Goal: Find specific page/section: Find specific page/section

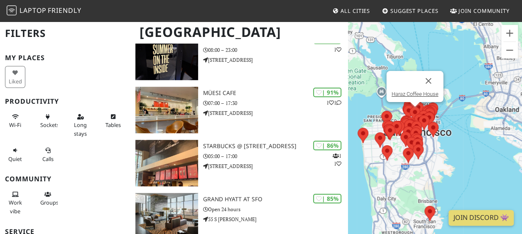
scroll to position [244, 0]
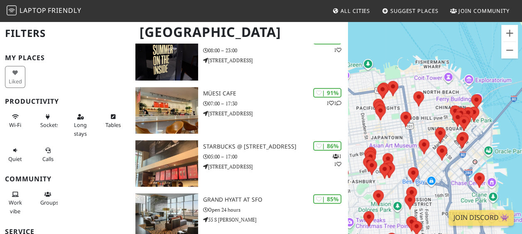
drag, startPoint x: 467, startPoint y: 164, endPoint x: 431, endPoint y: 144, distance: 40.7
click at [431, 144] on div at bounding box center [435, 138] width 174 height 234
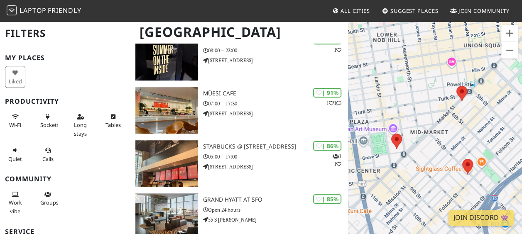
drag, startPoint x: 431, startPoint y: 144, endPoint x: 425, endPoint y: 106, distance: 38.3
click at [425, 106] on div at bounding box center [435, 138] width 174 height 234
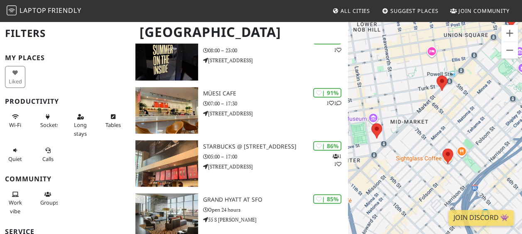
drag, startPoint x: 442, startPoint y: 112, endPoint x: 394, endPoint y: 96, distance: 50.8
click at [394, 96] on div at bounding box center [435, 138] width 174 height 234
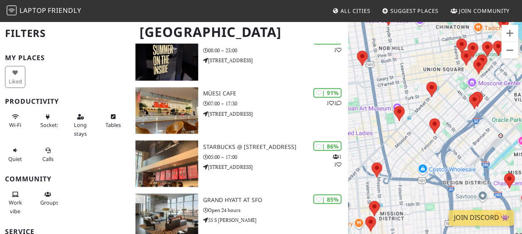
scroll to position [243, 0]
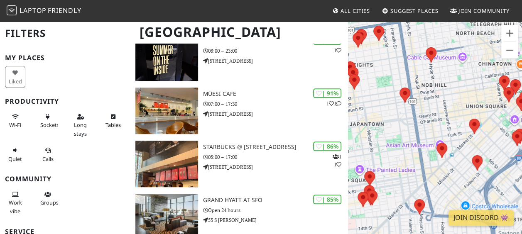
drag, startPoint x: 408, startPoint y: 107, endPoint x: 421, endPoint y: 148, distance: 42.6
click at [421, 148] on div at bounding box center [435, 138] width 174 height 234
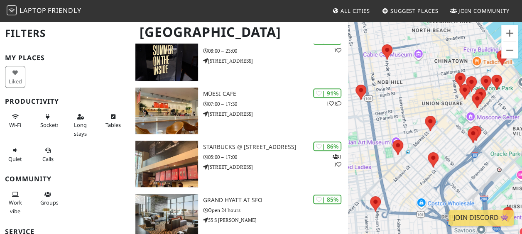
drag, startPoint x: 477, startPoint y: 100, endPoint x: 407, endPoint y: 90, distance: 70.1
click at [407, 90] on div at bounding box center [435, 138] width 174 height 234
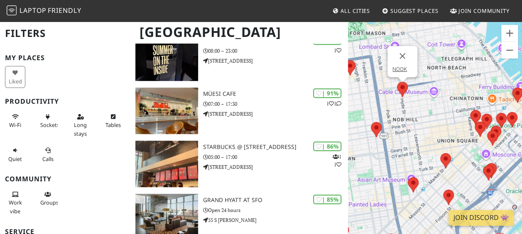
click at [402, 86] on img at bounding box center [402, 89] width 11 height 15
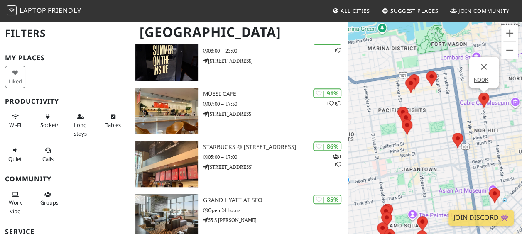
drag, startPoint x: 395, startPoint y: 112, endPoint x: 486, endPoint y: 123, distance: 91.7
click at [486, 123] on div "NOOK" at bounding box center [435, 138] width 174 height 234
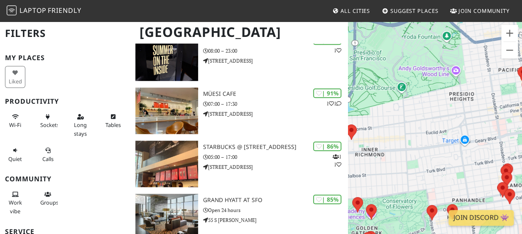
drag, startPoint x: 401, startPoint y: 118, endPoint x: 514, endPoint y: 65, distance: 124.7
click at [514, 65] on div "NOOK" at bounding box center [435, 138] width 174 height 234
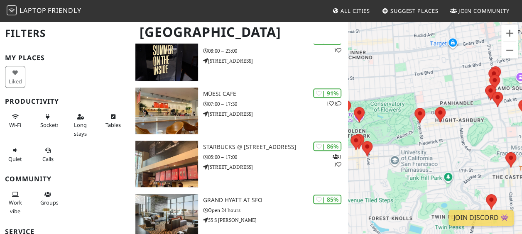
drag, startPoint x: 461, startPoint y: 137, endPoint x: 369, endPoint y: 37, distance: 135.9
click at [369, 37] on div "NOOK" at bounding box center [435, 138] width 174 height 234
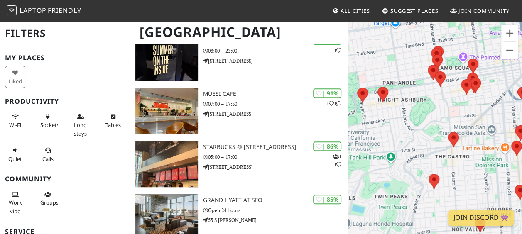
drag, startPoint x: 468, startPoint y: 124, endPoint x: 408, endPoint y: 103, distance: 64.0
click at [408, 103] on div "NOOK" at bounding box center [435, 138] width 174 height 234
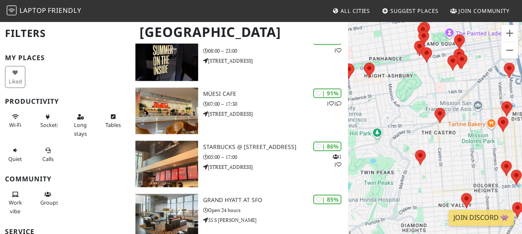
drag, startPoint x: 435, startPoint y: 163, endPoint x: 420, endPoint y: 138, distance: 29.8
click at [420, 138] on div "NOOK" at bounding box center [435, 138] width 174 height 234
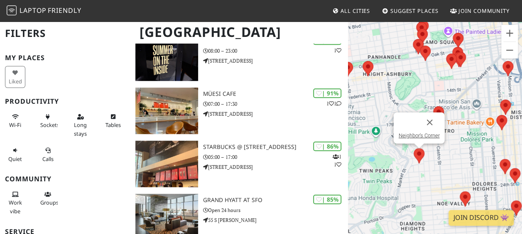
click at [420, 156] on img at bounding box center [419, 155] width 11 height 15
click at [420, 135] on link "Neighbor's Corner" at bounding box center [418, 136] width 41 height 6
